Goal: Task Accomplishment & Management: Manage account settings

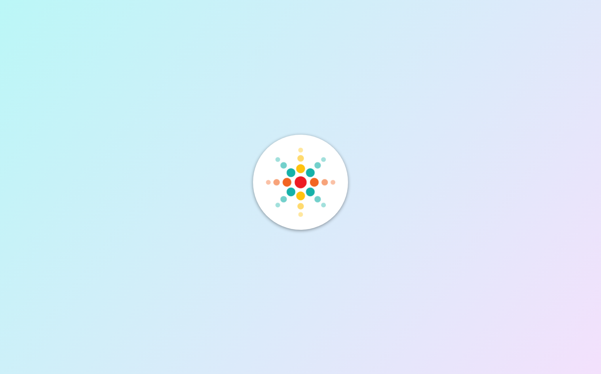
click at [257, 175] on div at bounding box center [300, 182] width 95 height 95
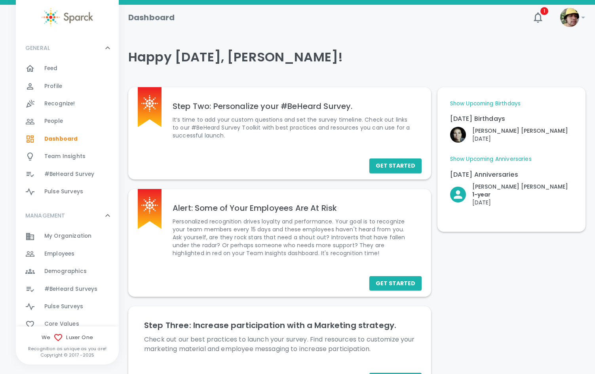
click at [71, 252] on span "Employees" at bounding box center [59, 254] width 30 height 8
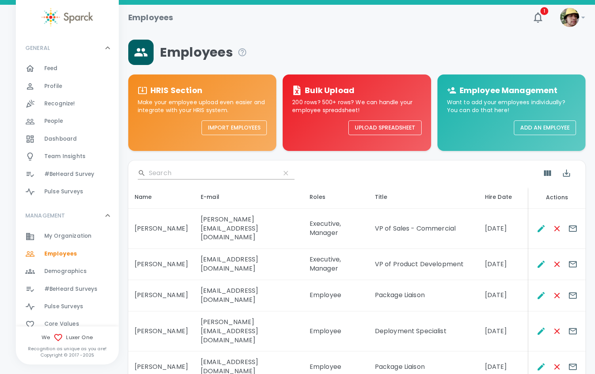
click at [176, 171] on input "Search" at bounding box center [211, 173] width 125 height 13
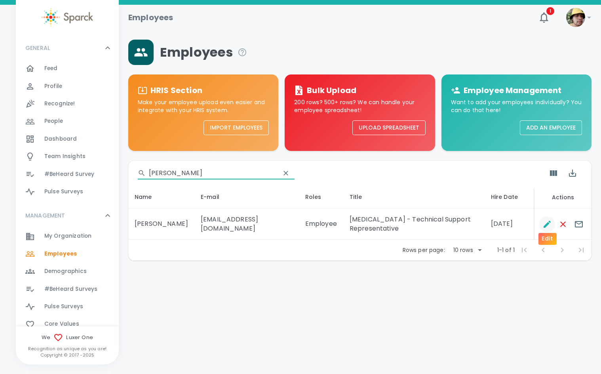
type input "[PERSON_NAME]"
click at [544, 220] on icon "Edit" at bounding box center [548, 224] width 10 height 10
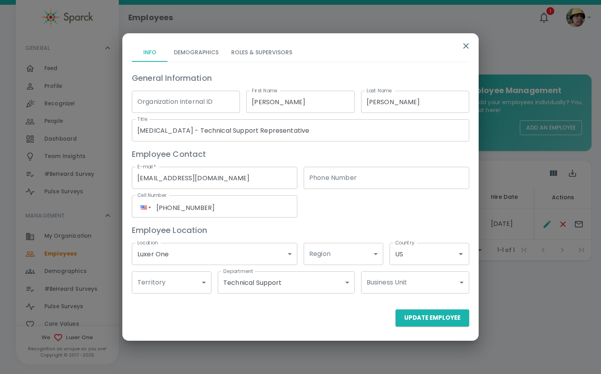
click at [253, 129] on input "[MEDICAL_DATA] - Technical Support Representative" at bounding box center [300, 130] width 337 height 22
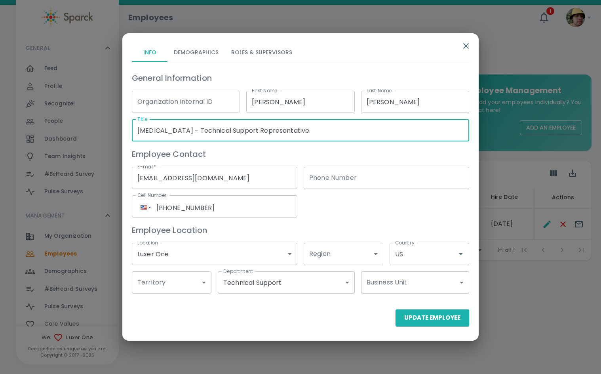
click at [253, 129] on input "[MEDICAL_DATA] - Technical Support Representative" at bounding box center [300, 130] width 337 height 22
type input "Project Manager - Tour of Duty"
click at [241, 284] on body "Skip Navigation Employees 1 ! GENERAL 0 Feed 0 Profile 0 Recognize! 0 People 0 …" at bounding box center [300, 151] width 601 height 302
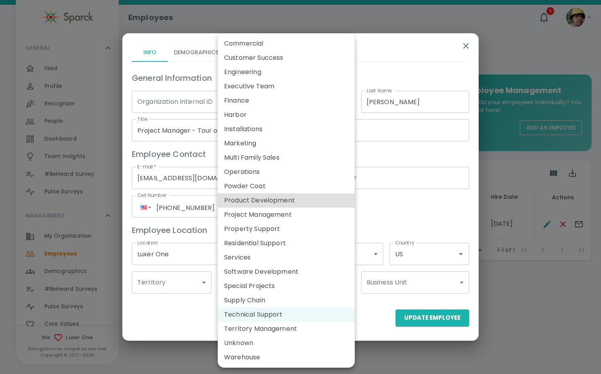
type input "173839"
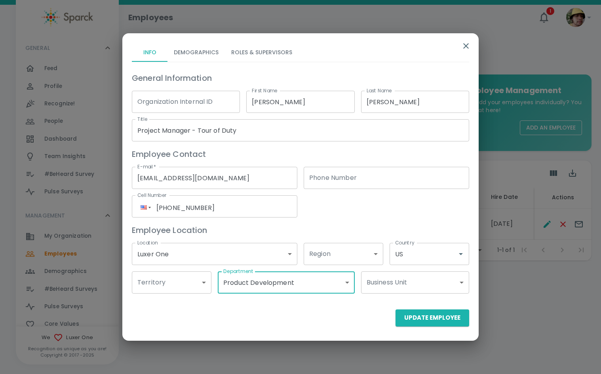
click at [241, 284] on body "Skip Navigation Employees 1 ! GENERAL 0 Feed 0 Profile 0 Recognize! 0 People 0 …" at bounding box center [300, 151] width 601 height 302
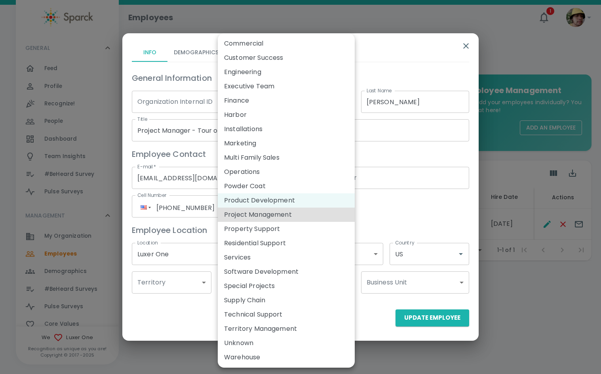
type input "173959"
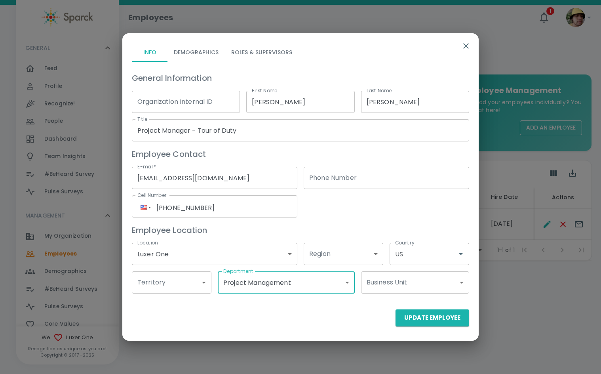
click at [257, 53] on button "Roles & Supervisors" at bounding box center [262, 52] width 74 height 19
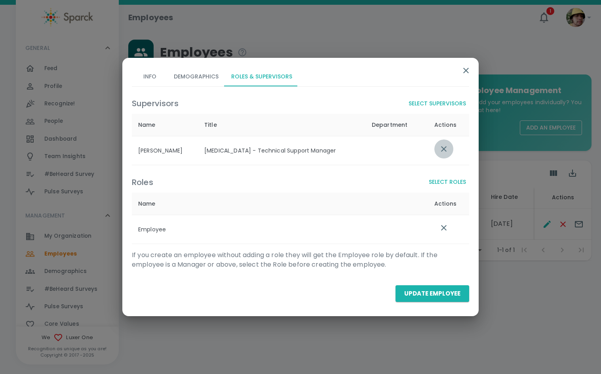
click at [445, 145] on icon "list table" at bounding box center [444, 149] width 10 height 10
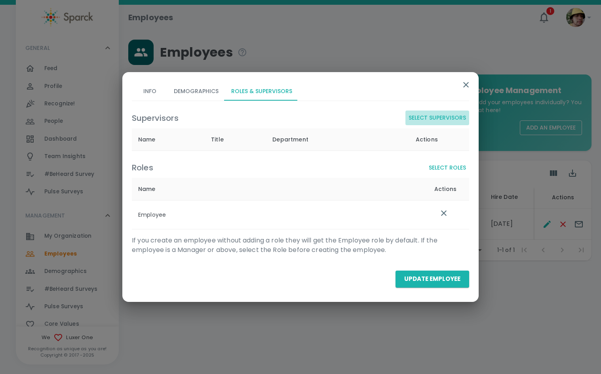
click at [432, 120] on button "Select Supervisors" at bounding box center [438, 118] width 64 height 15
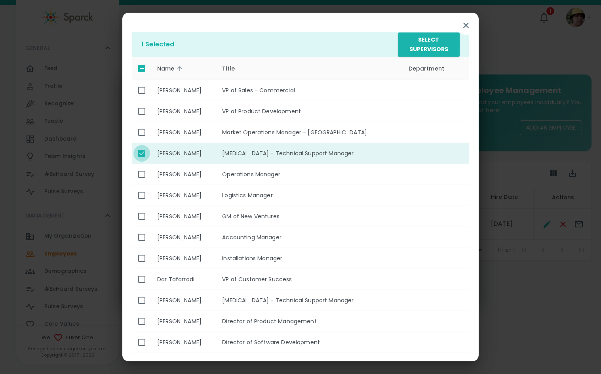
drag, startPoint x: 142, startPoint y: 149, endPoint x: 139, endPoint y: 183, distance: 35.0
click at [142, 150] on input "enhanced table" at bounding box center [141, 153] width 17 height 17
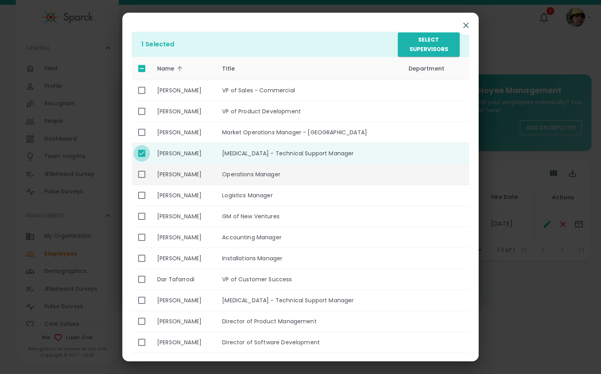
checkbox input "false"
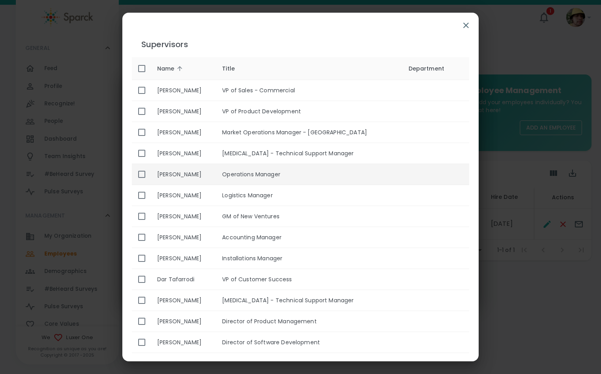
click at [142, 175] on input "enhanced table" at bounding box center [141, 174] width 17 height 17
checkbox input "true"
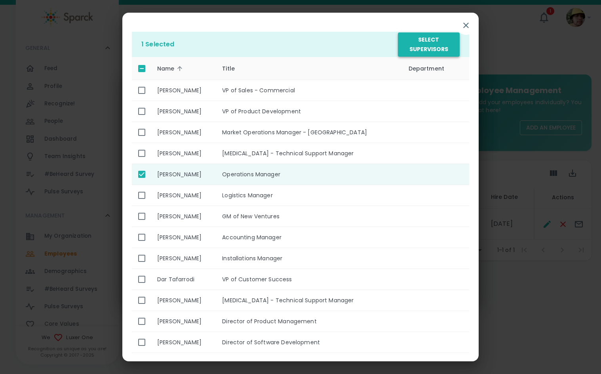
click at [434, 48] on button "Select Supervisors" at bounding box center [429, 44] width 62 height 24
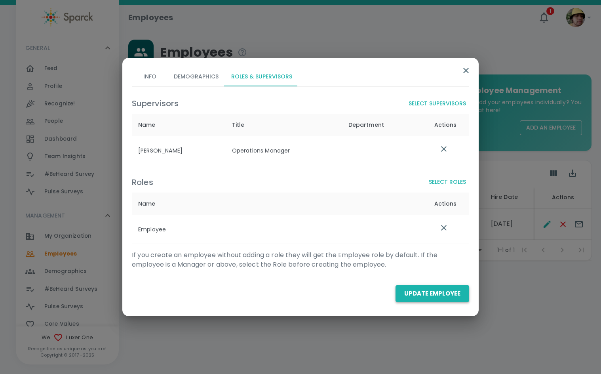
click at [434, 294] on button "Update Employee" at bounding box center [433, 293] width 74 height 17
